Goal: Entertainment & Leisure: Consume media (video, audio)

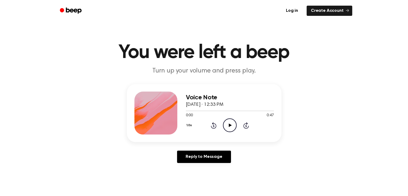
click at [229, 125] on icon at bounding box center [230, 124] width 3 height 3
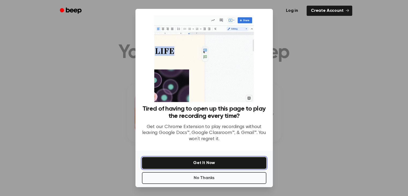
click at [204, 161] on button "Get It Now" at bounding box center [204, 163] width 125 height 12
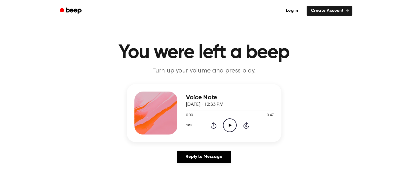
click at [227, 126] on icon "Play Audio" at bounding box center [230, 125] width 14 height 14
click at [231, 128] on icon "Pause Audio" at bounding box center [230, 125] width 14 height 14
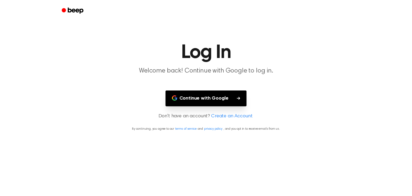
click at [207, 96] on button "Continue with Google" at bounding box center [206, 98] width 81 height 16
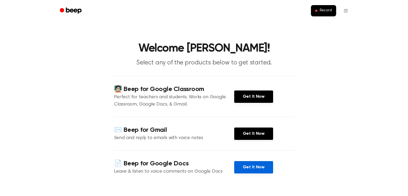
scroll to position [54, 0]
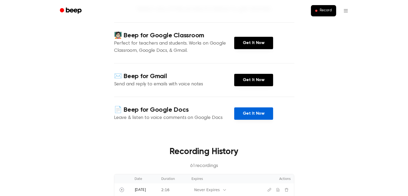
click at [250, 112] on link "Get It Now" at bounding box center [253, 113] width 39 height 12
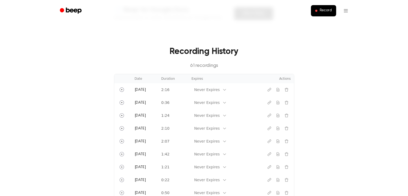
scroll to position [107, 0]
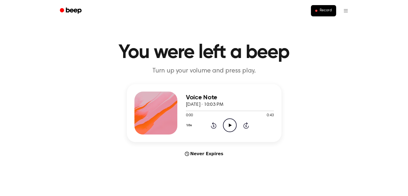
click at [229, 127] on icon "Play Audio" at bounding box center [230, 125] width 14 height 14
click at [187, 111] on div at bounding box center [230, 110] width 88 height 4
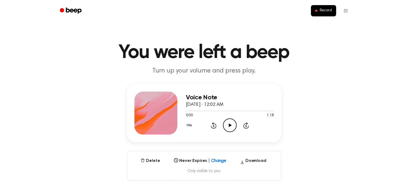
click at [233, 126] on icon "Play Audio" at bounding box center [230, 125] width 14 height 14
click at [232, 125] on icon "Pause Audio" at bounding box center [230, 125] width 14 height 14
